Goal: Find specific fact: Find specific fact

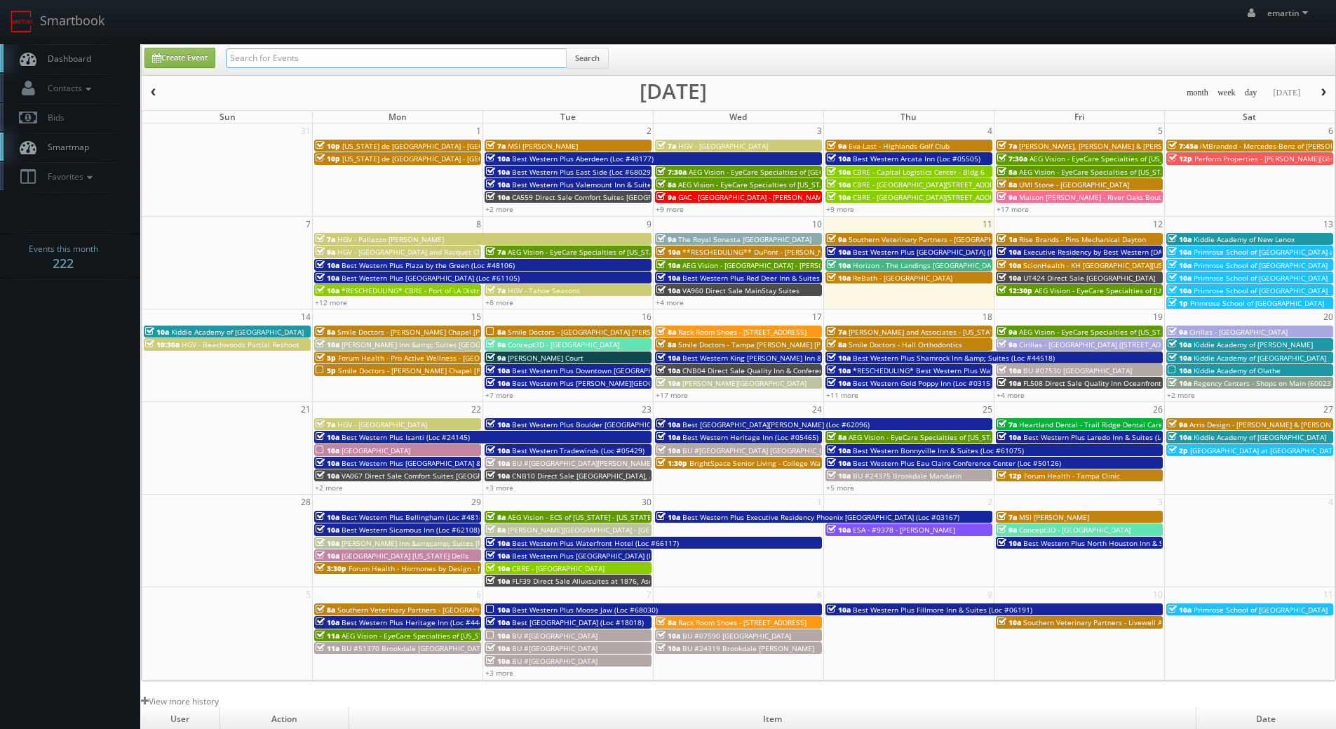
click at [389, 67] on input "text" at bounding box center [396, 58] width 341 height 20
type input "ALAN DUGGINS"
click at [587, 55] on button "Search" at bounding box center [587, 58] width 43 height 21
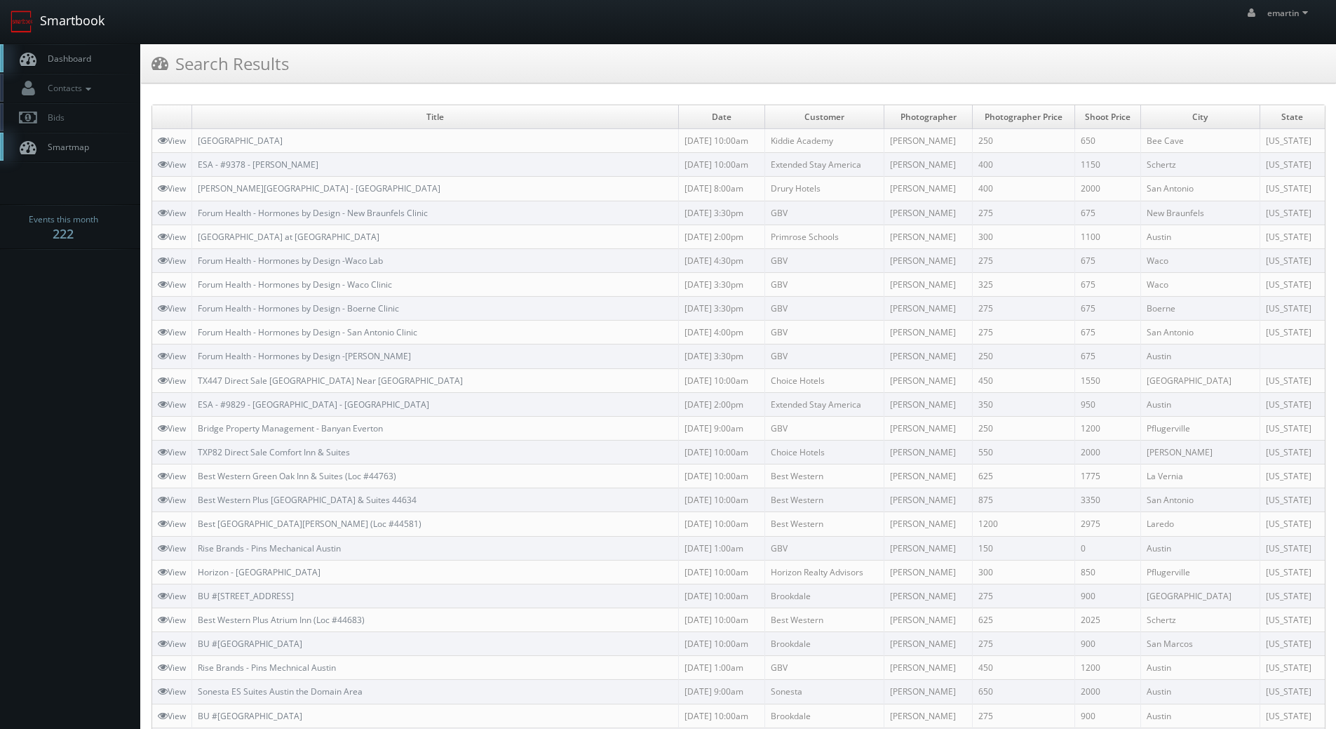
click at [100, 33] on link "Smartbook" at bounding box center [57, 21] width 115 height 43
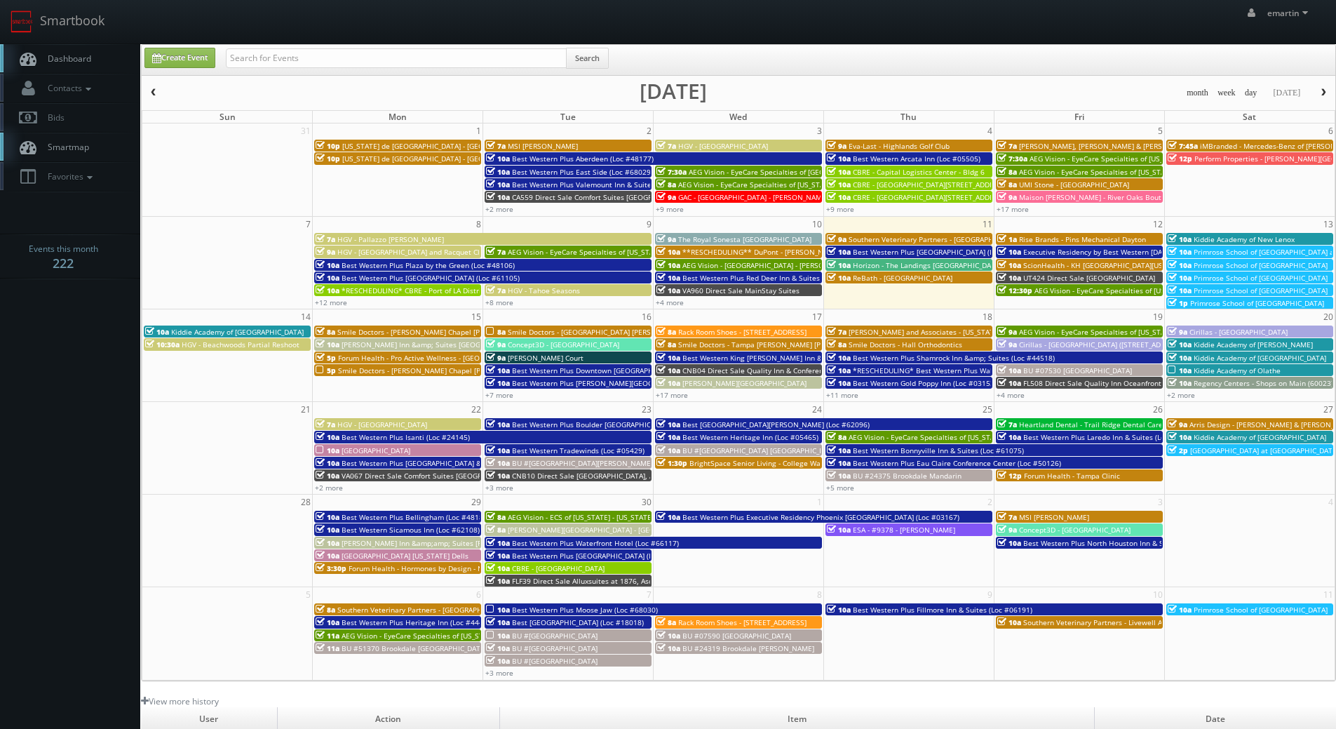
scroll to position [241, 0]
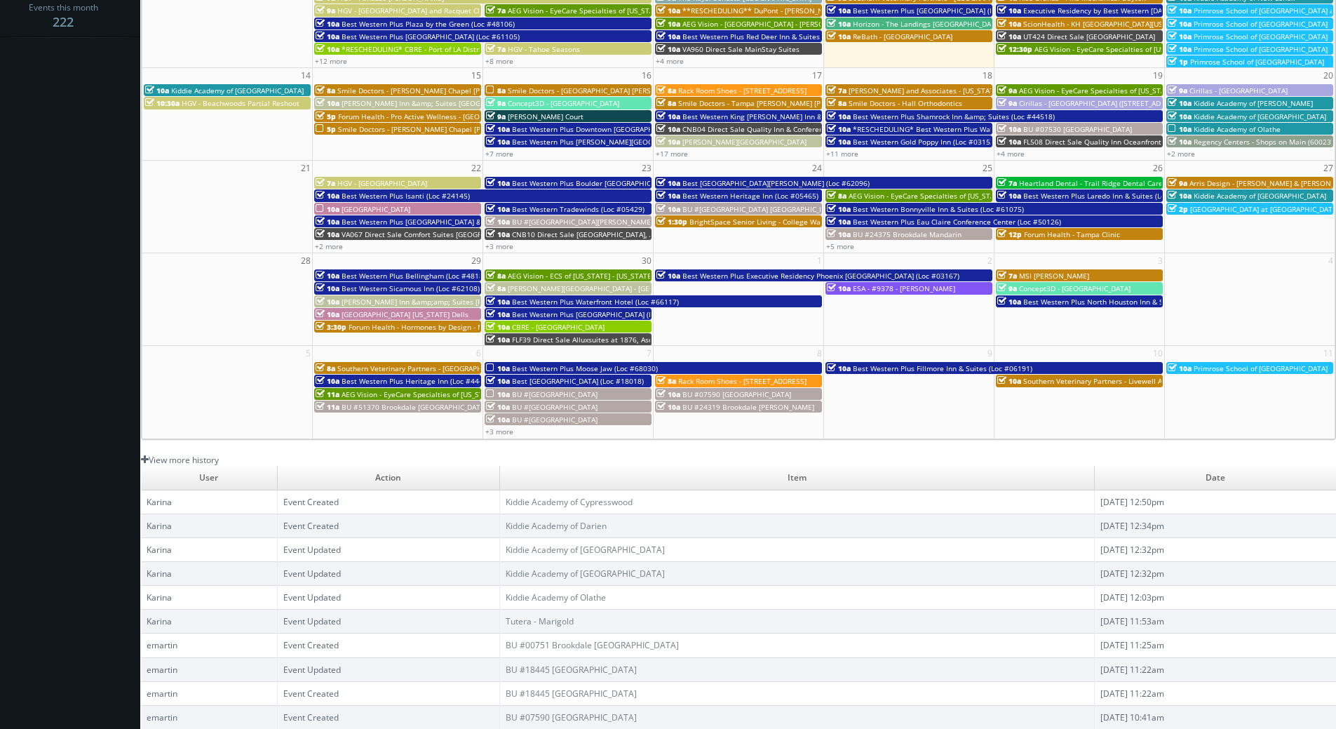
click at [208, 462] on link "View more history" at bounding box center [180, 460] width 78 height 12
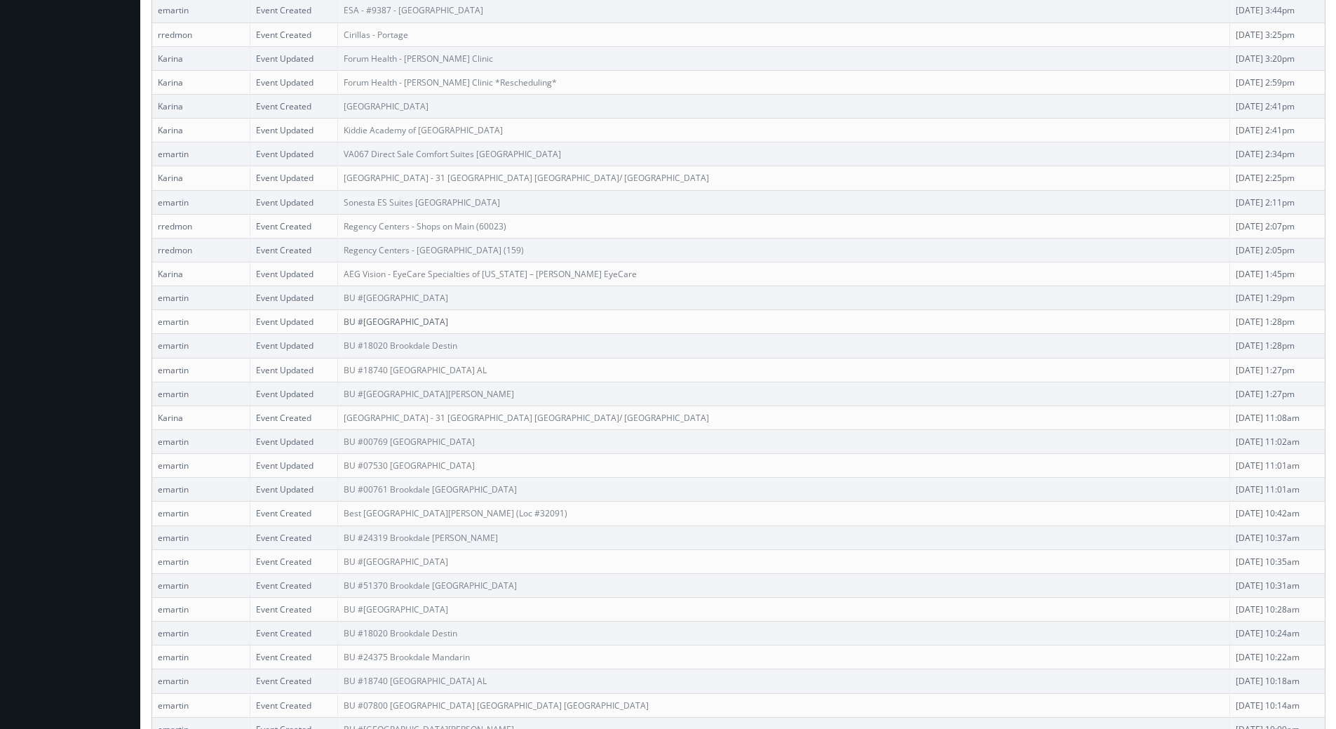
scroll to position [1841, 0]
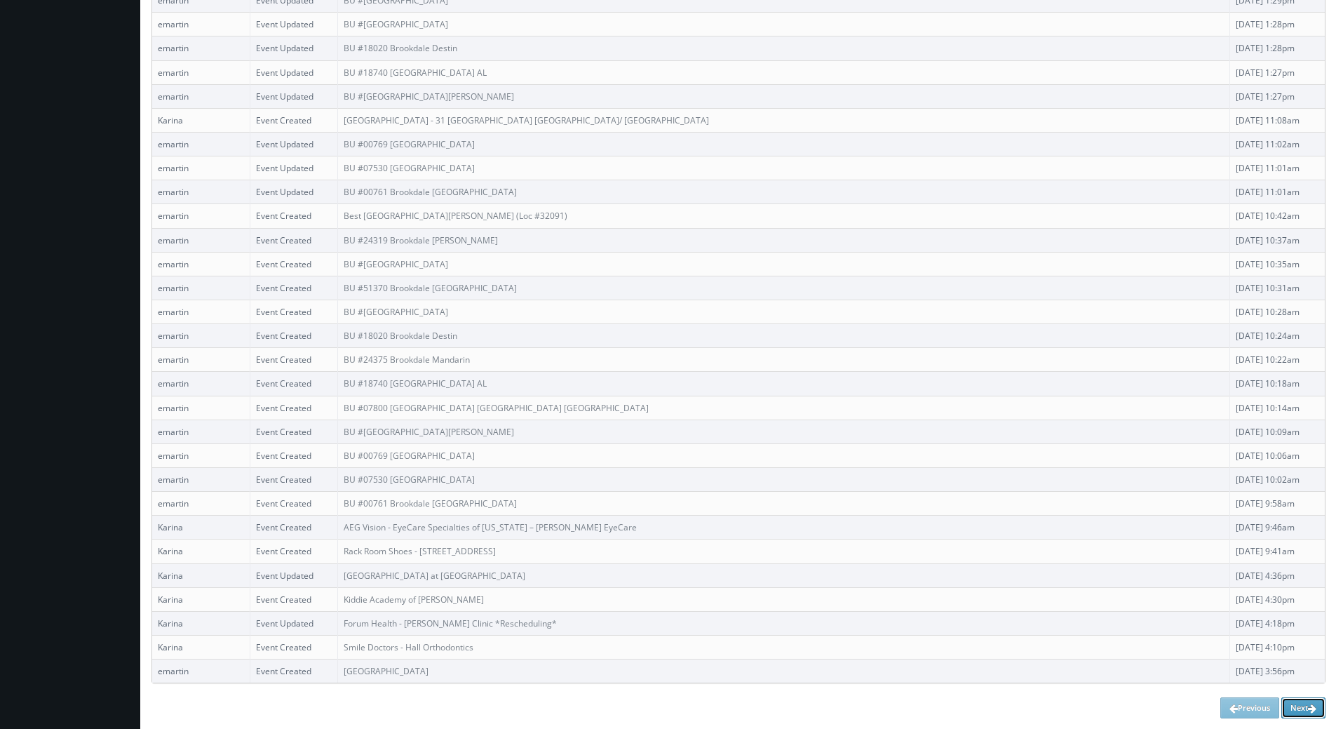
click at [1301, 702] on link "Next" at bounding box center [1304, 707] width 44 height 21
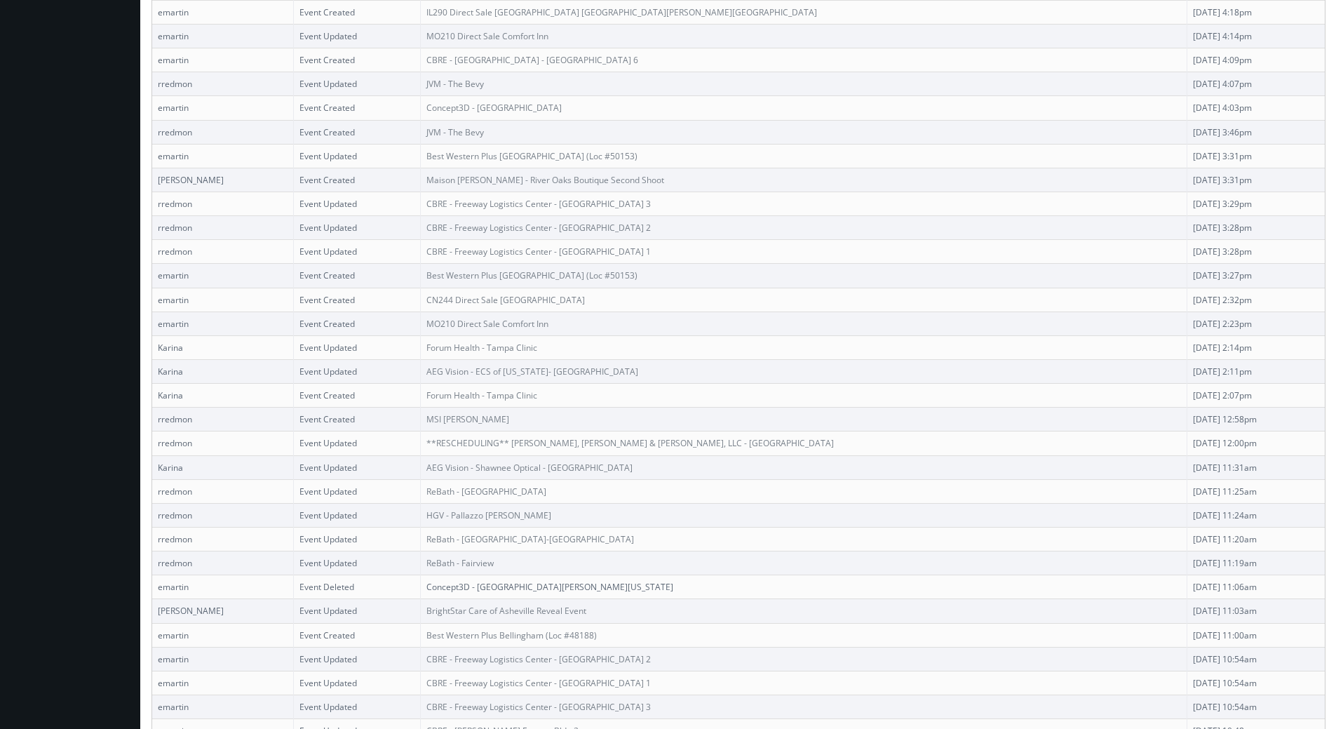
scroll to position [1841, 0]
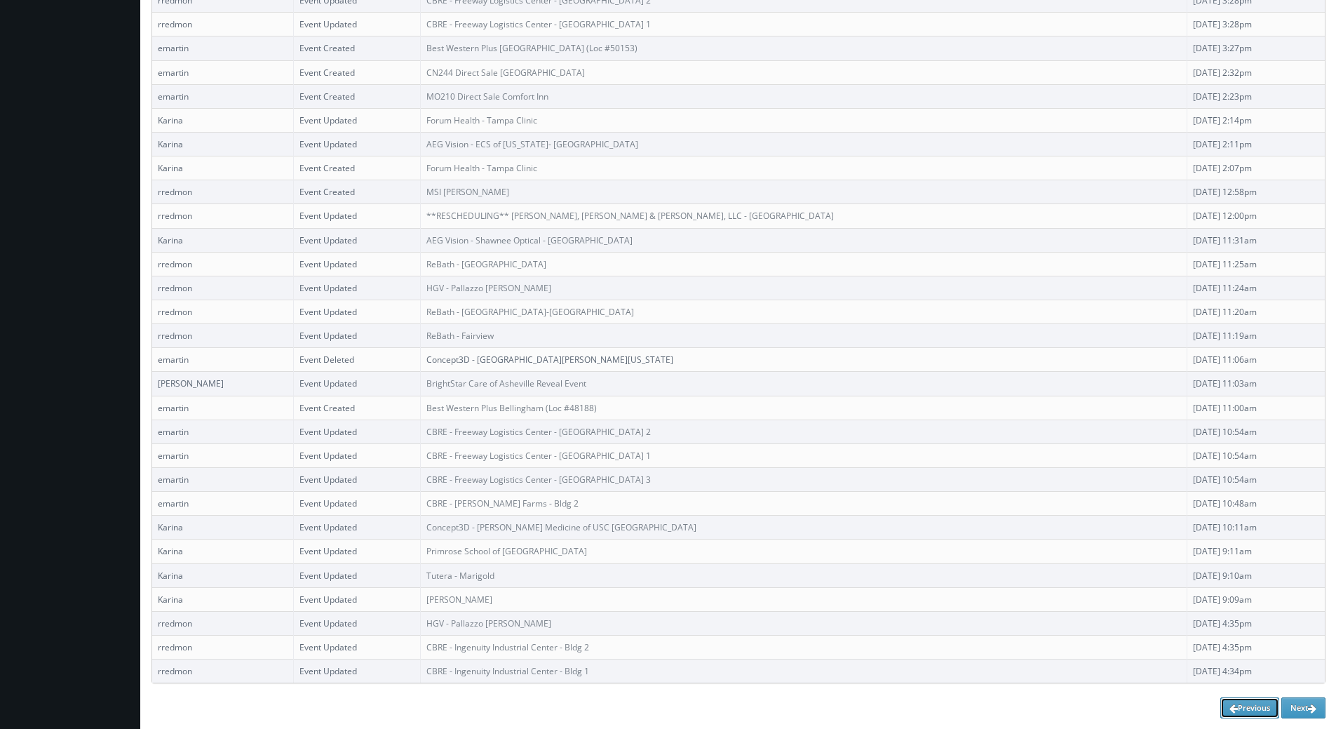
click at [1231, 708] on icon at bounding box center [1234, 709] width 8 height 10
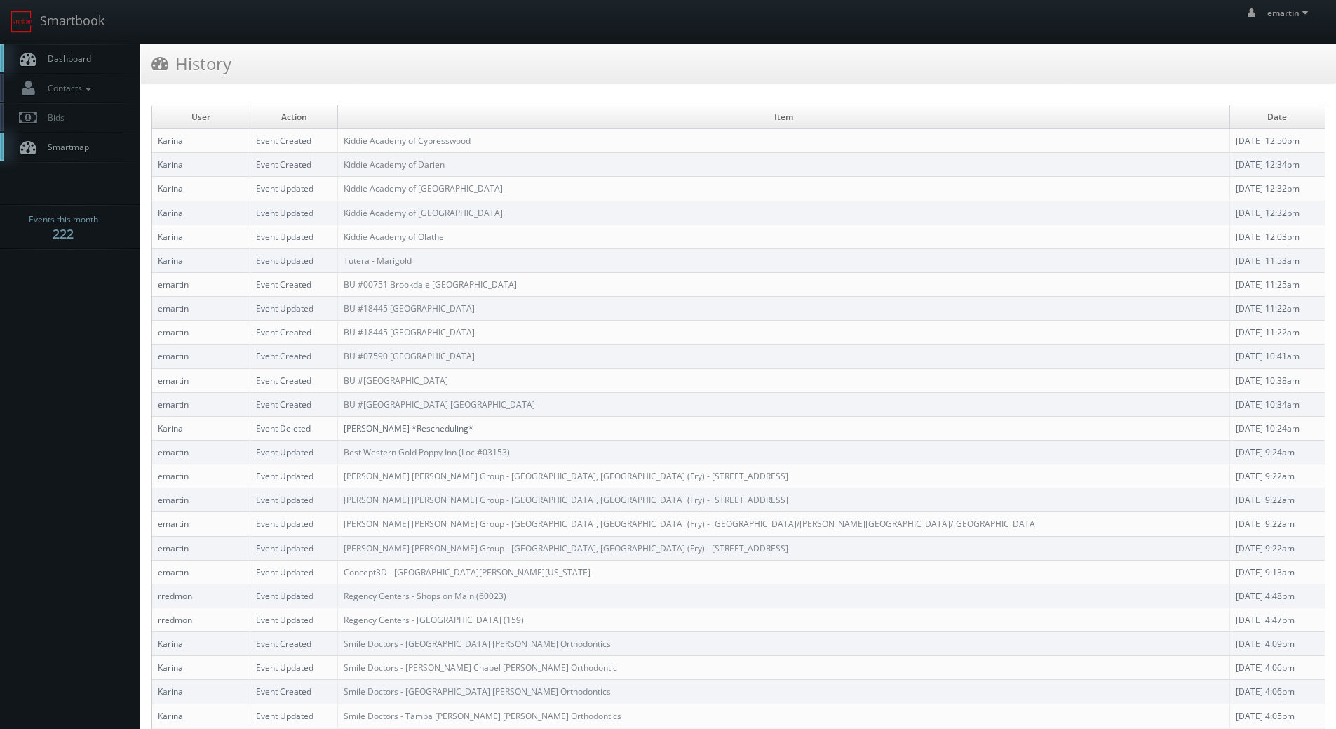
click at [104, 51] on link "Dashboard" at bounding box center [70, 58] width 140 height 29
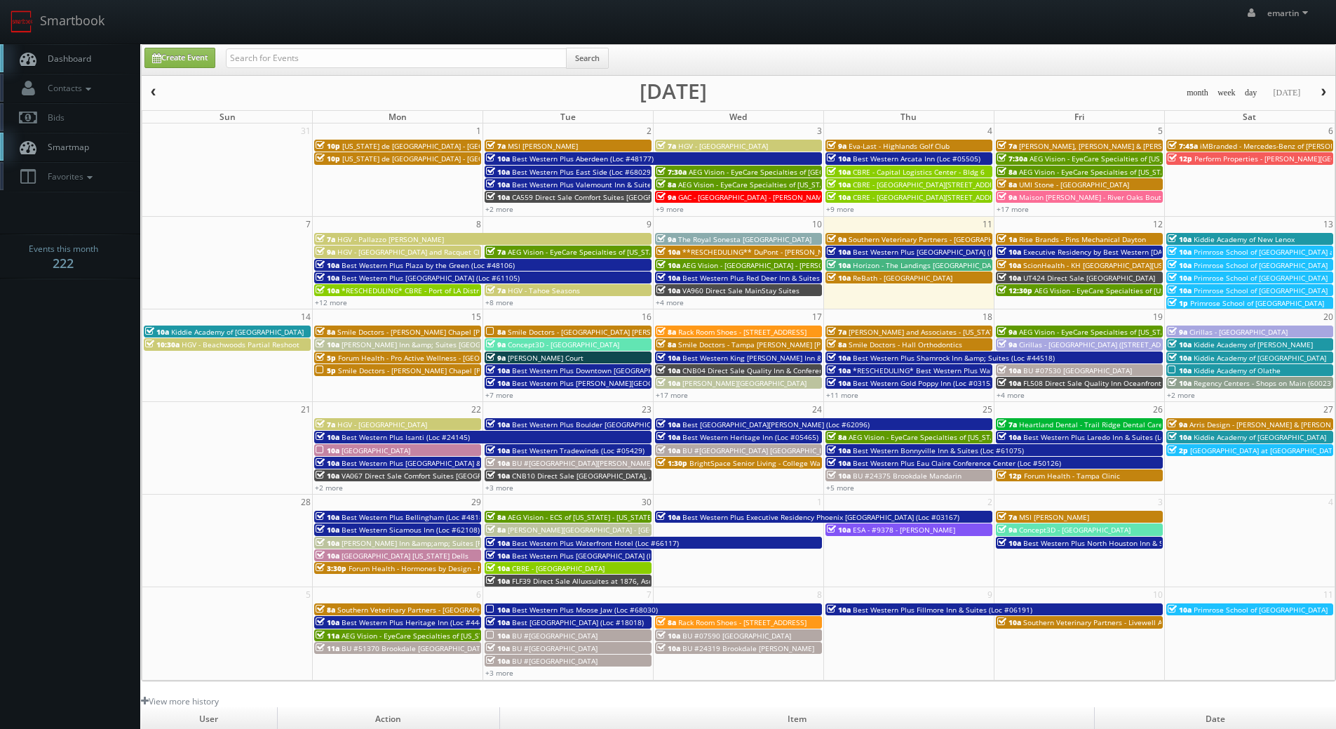
click at [52, 72] on link "Dashboard" at bounding box center [70, 58] width 140 height 29
